Goal: Task Accomplishment & Management: Complete application form

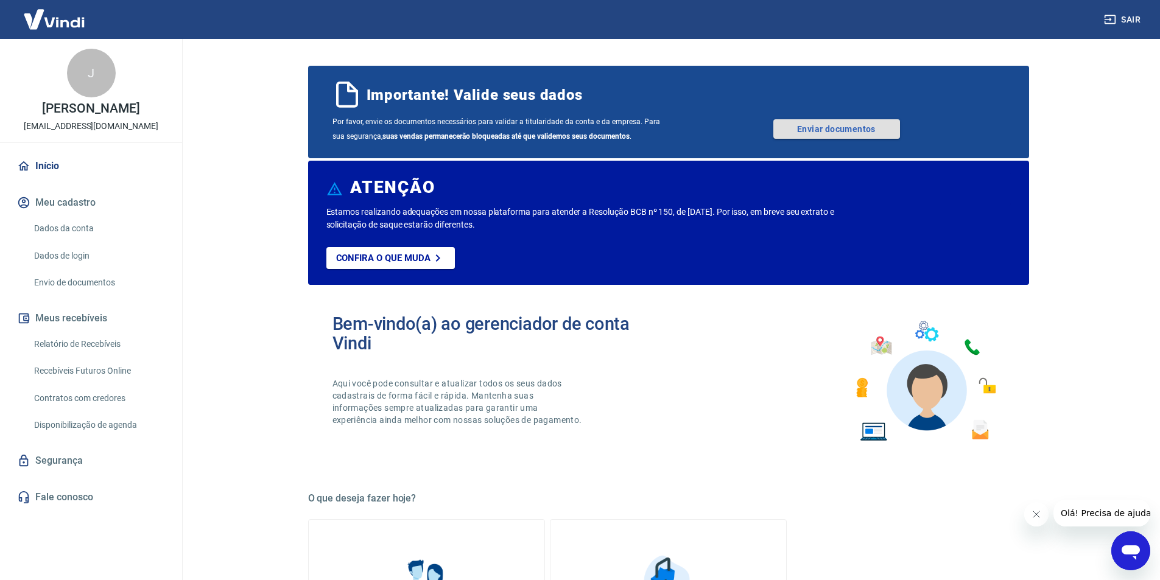
click at [820, 135] on link "Enviar documentos" at bounding box center [836, 128] width 127 height 19
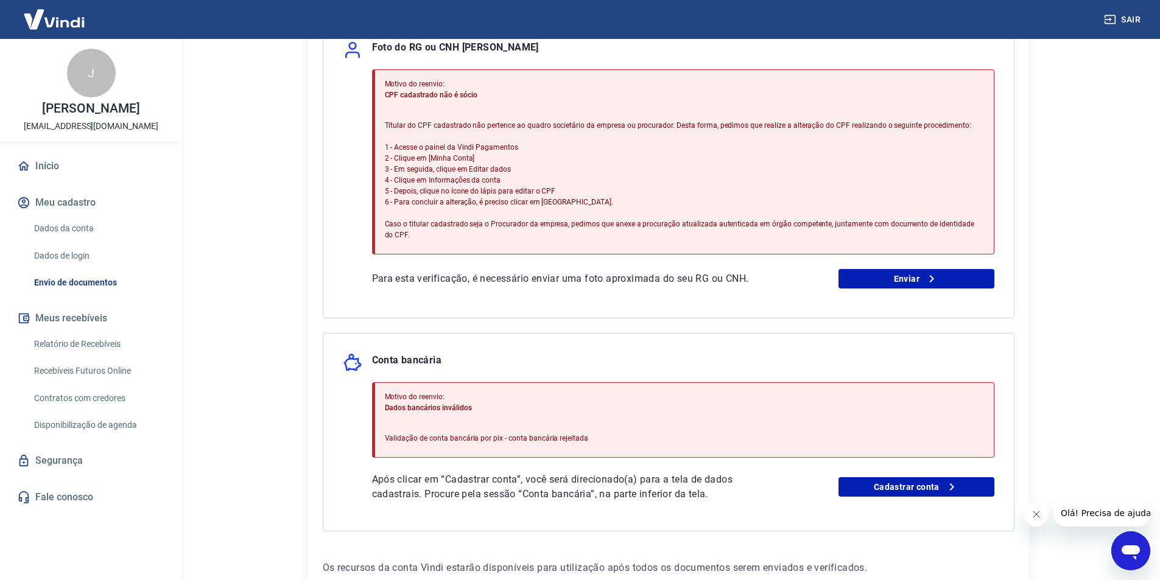
scroll to position [381, 0]
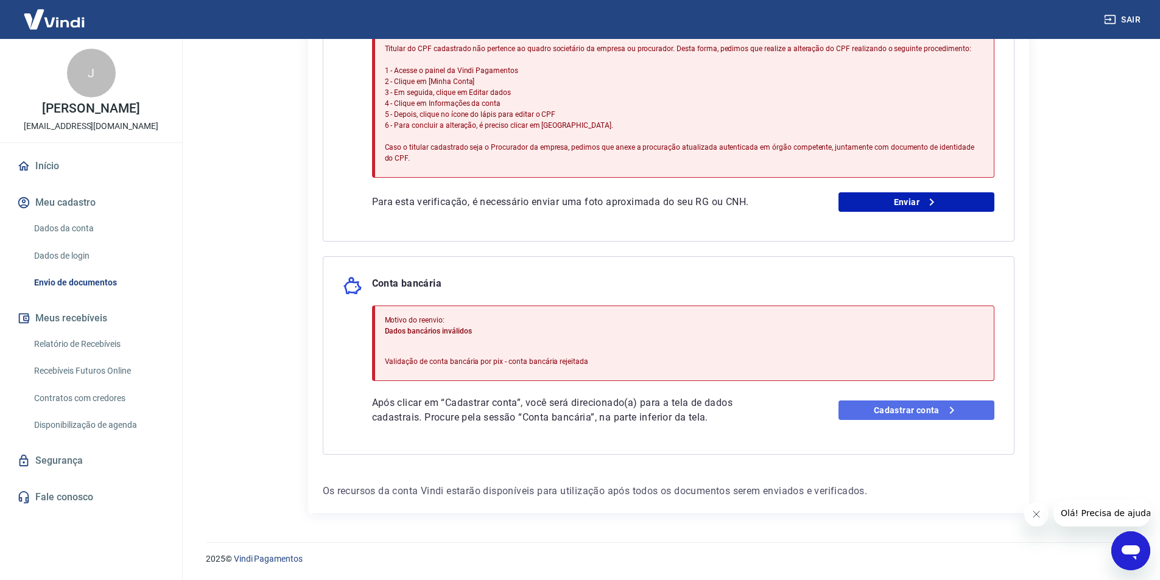
click at [941, 417] on link "Cadastrar conta" at bounding box center [917, 410] width 156 height 19
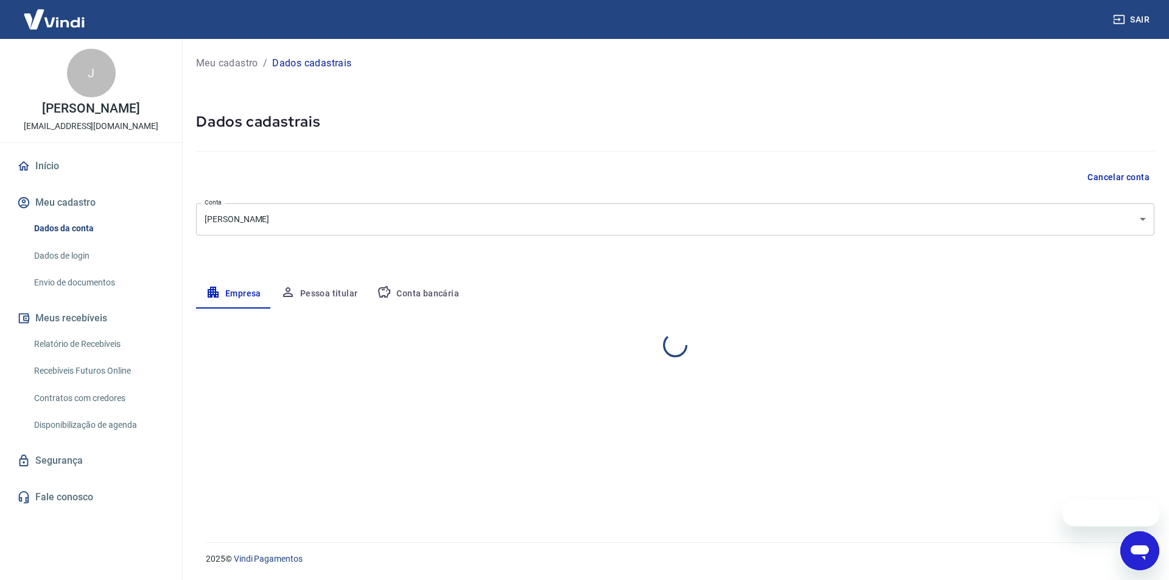
select select "BA"
select select "business"
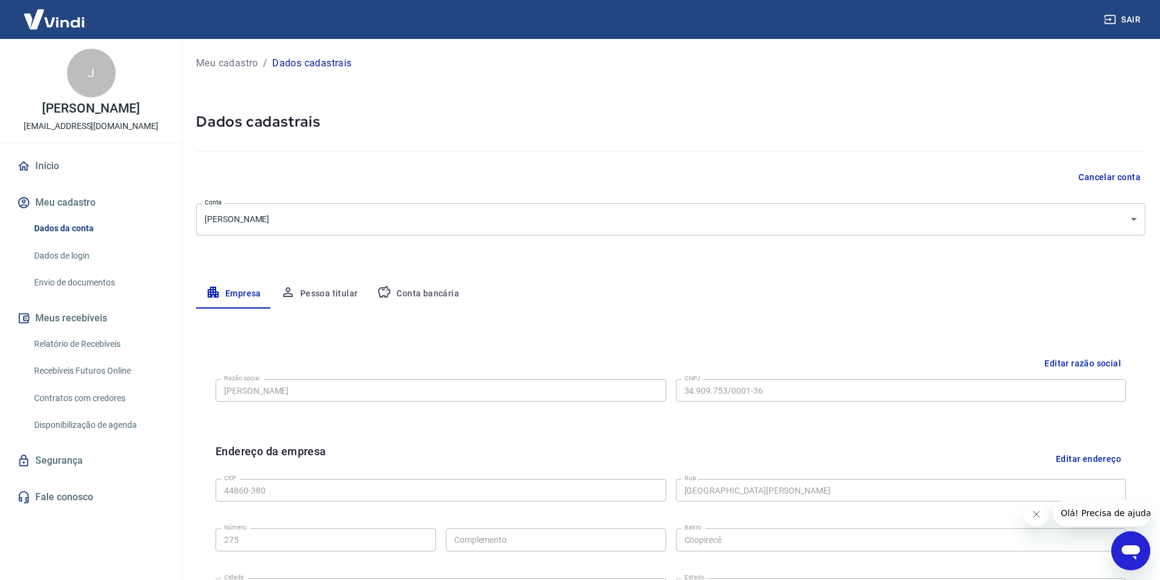
click at [435, 294] on button "Conta bancária" at bounding box center [418, 294] width 102 height 29
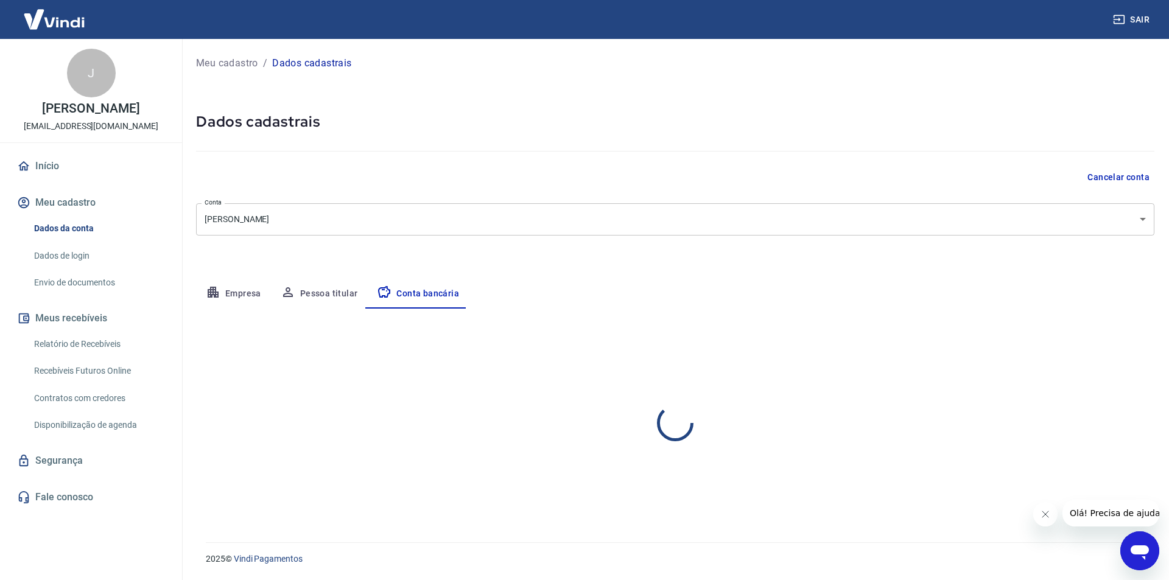
select select "1"
click at [433, 420] on div "Agência (sem dígito) 5487 Agência (sem dígito) Conta (sem dígito) 57733 Conta (…" at bounding box center [433, 440] width 474 height 40
click at [337, 421] on div "Agência (sem dígito) 5487 Agência (sem dígito) Conta (sem dígito) 57733 Conta (…" at bounding box center [433, 440] width 474 height 40
click at [301, 411] on div "Banco 001 - BANCO DO BRASIL S.A. Banco Tipo de conta Conta Corrente Conta Poupa…" at bounding box center [675, 416] width 959 height 90
click at [370, 362] on div "Editar conta bancária Banco 001 - BANCO DO BRASIL S.A. Banco Tipo de conta Cont…" at bounding box center [675, 411] width 959 height 205
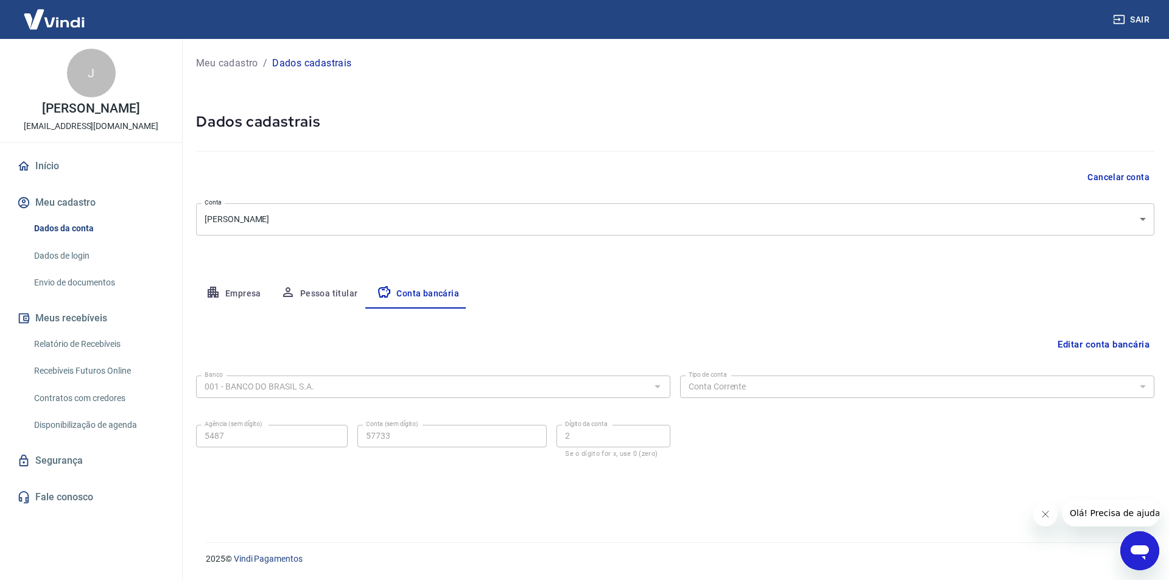
click at [708, 408] on div "Banco 001 - BANCO DO BRASIL S.A. Banco Tipo de conta Conta Corrente Conta Poupa…" at bounding box center [675, 416] width 959 height 90
click at [980, 232] on body "Sair J Josival Vitorino de Sousa gerencia@odontomedicenter.com Início Meu cadas…" at bounding box center [584, 290] width 1169 height 580
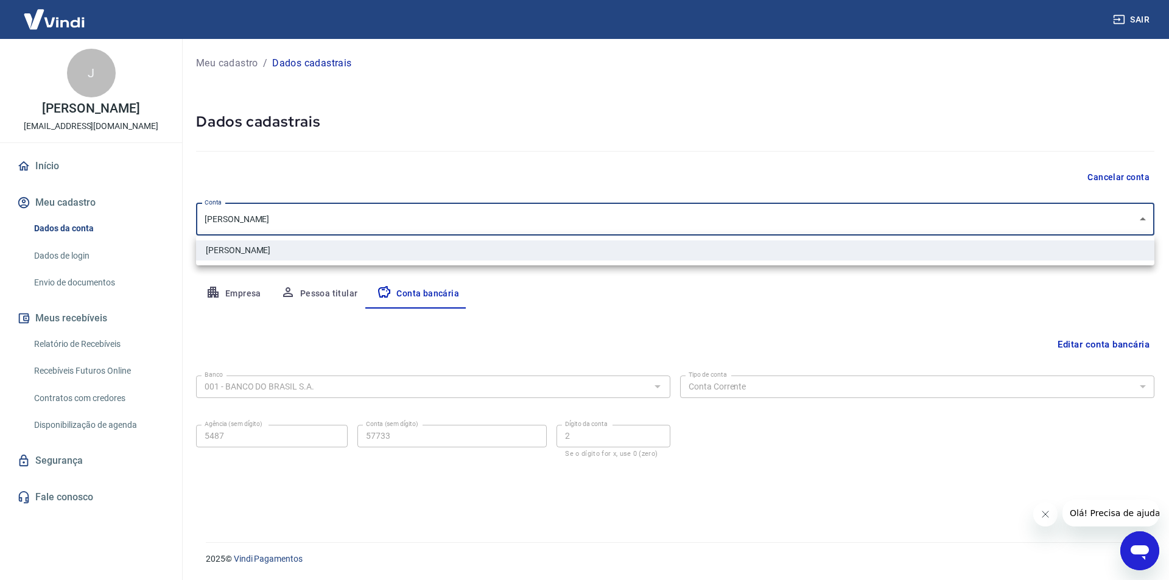
click at [653, 161] on div at bounding box center [584, 290] width 1169 height 580
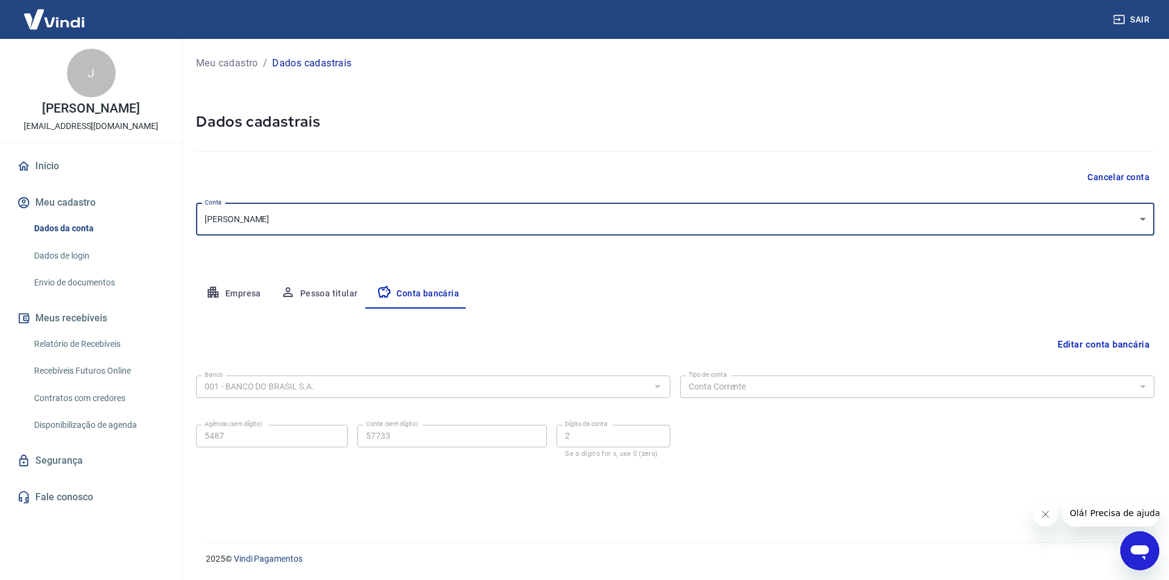
click at [53, 202] on button "Meu cadastro" at bounding box center [91, 202] width 153 height 27
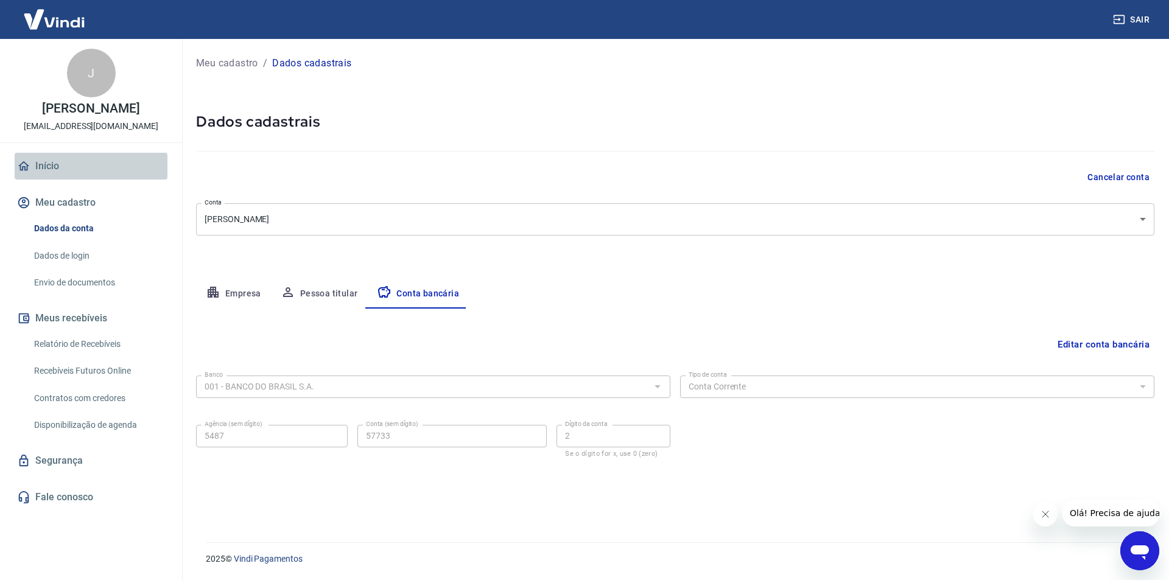
click at [76, 166] on link "Início" at bounding box center [91, 166] width 153 height 27
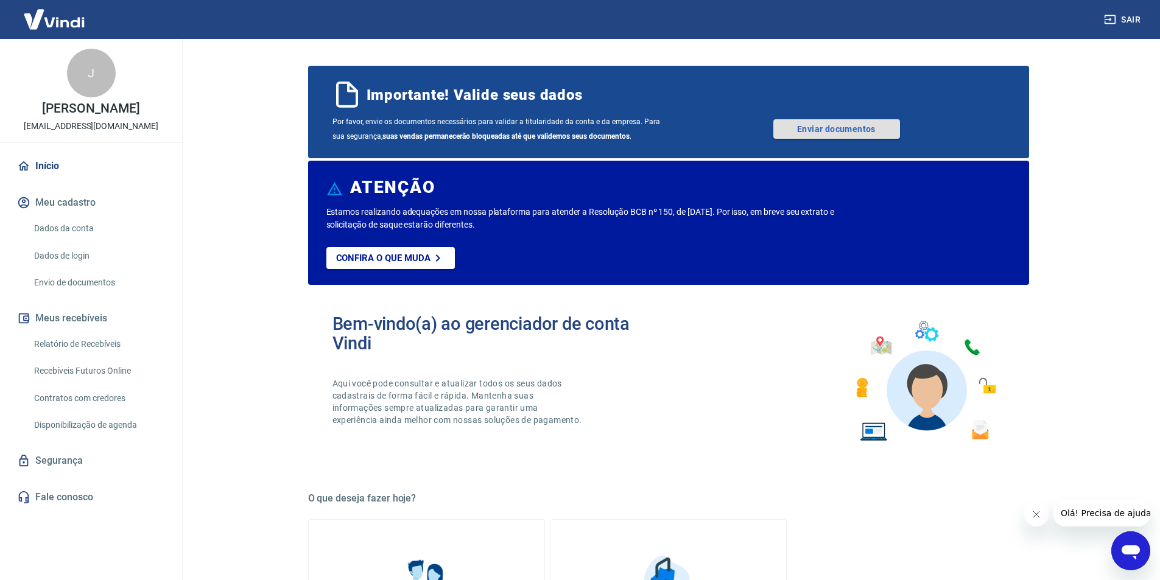
click at [819, 127] on link "Enviar documentos" at bounding box center [836, 128] width 127 height 19
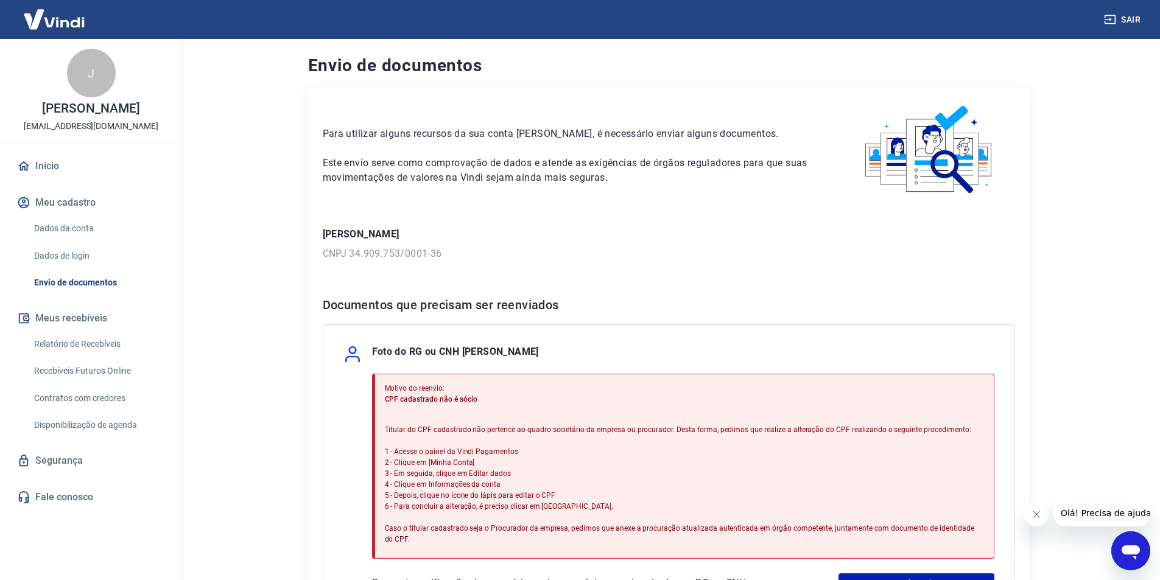
scroll to position [381, 0]
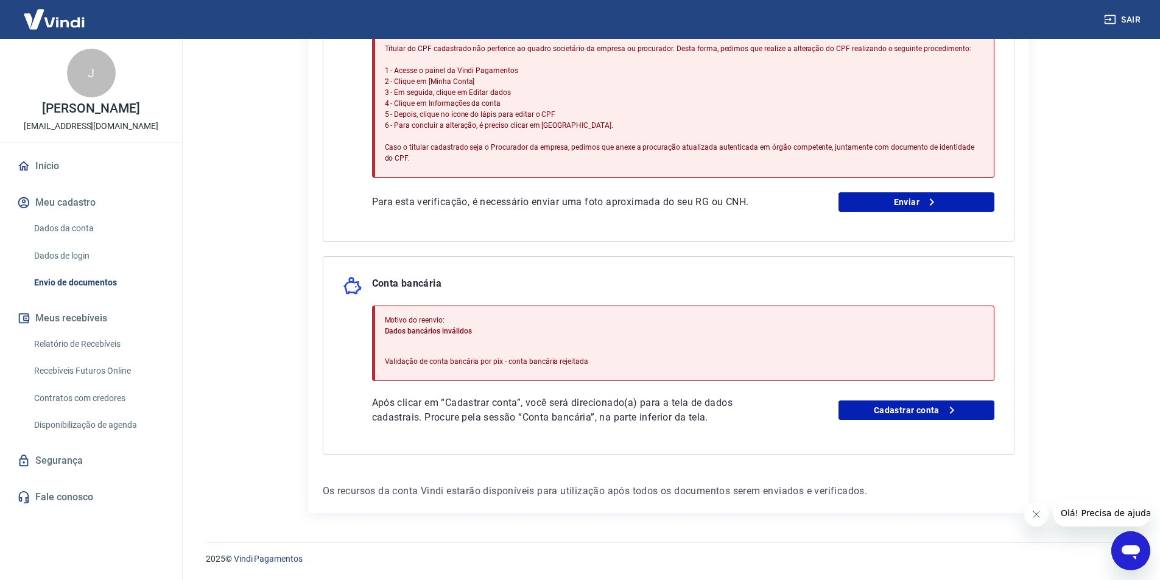
click at [931, 170] on div "Motivo do reenvio: CPF cadastrado não é sócio Titular do CPF cadastrado não per…" at bounding box center [684, 85] width 599 height 177
click at [931, 181] on div "Motivo do reenvio: CPF cadastrado não é sócio Titular do CPF cadastrado não per…" at bounding box center [683, 102] width 622 height 219
click at [932, 191] on div "Motivo do reenvio: CPF cadastrado não é sócio Titular do CPF cadastrado não per…" at bounding box center [683, 102] width 622 height 219
click at [931, 196] on icon at bounding box center [931, 202] width 15 height 15
